Goal: Task Accomplishment & Management: Manage account settings

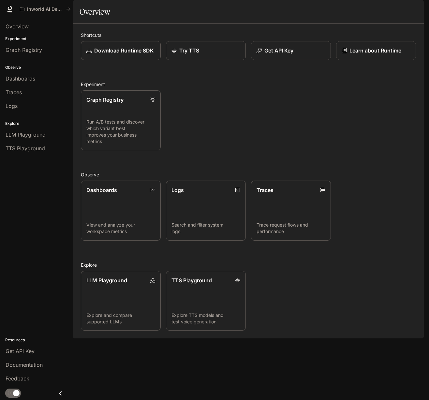
click at [414, 9] on icon "button" at bounding box center [414, 9] width 5 height 5
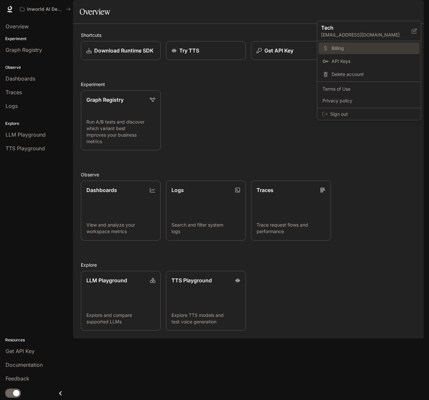
click at [342, 49] on span "Billing" at bounding box center [374, 48] width 84 height 7
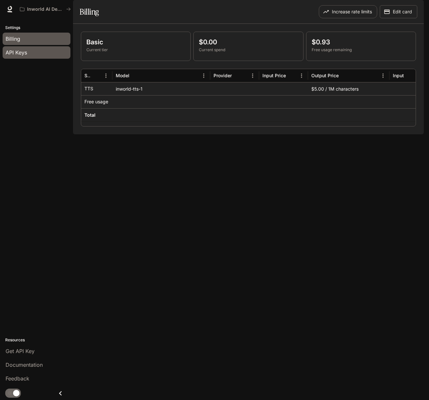
click at [31, 50] on div "API Keys" at bounding box center [37, 53] width 62 height 8
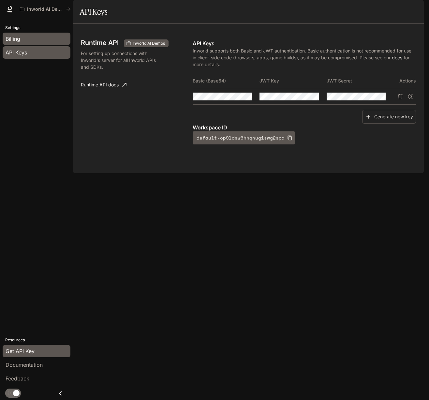
click at [31, 39] on div "Billing" at bounding box center [37, 39] width 62 height 8
